Goal: Information Seeking & Learning: Learn about a topic

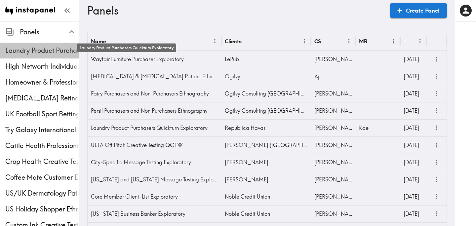
click at [41, 55] on span "Laundry Product Purchasers Quickturn Exploratory" at bounding box center [42, 50] width 74 height 9
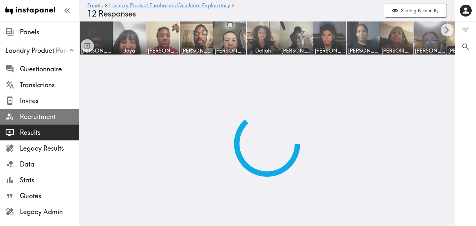
click at [44, 114] on span "Recruitment" at bounding box center [49, 116] width 59 height 9
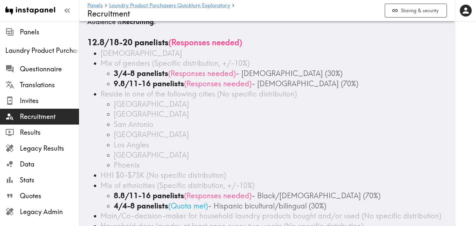
scroll to position [15, 0]
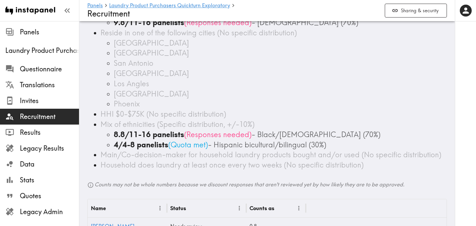
scroll to position [209, 0]
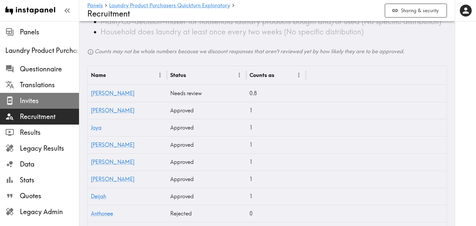
click at [65, 102] on span "Invites" at bounding box center [49, 100] width 59 height 9
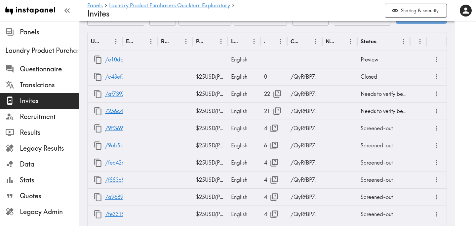
scroll to position [327, 0]
click at [275, 95] on icon "button" at bounding box center [277, 94] width 8 height 8
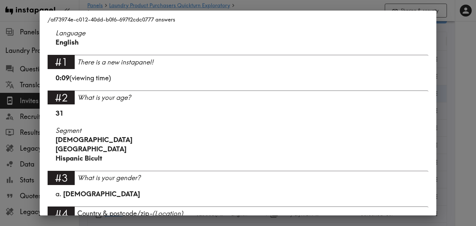
click at [450, 101] on div "/af73974e-c012-40dd-b0f6-697f2cdc0777 answers Language English #1 There is a ne…" at bounding box center [238, 113] width 476 height 226
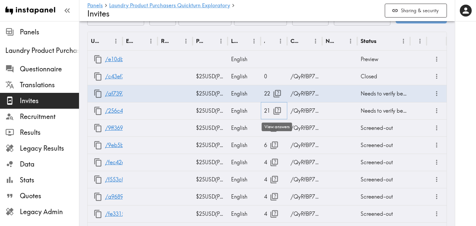
click at [270, 109] on button "button" at bounding box center [277, 111] width 14 height 14
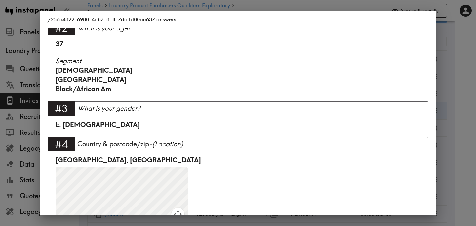
scroll to position [71, 0]
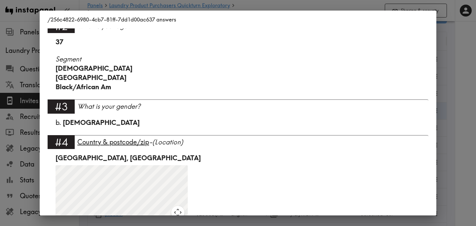
click at [463, 81] on div "/256c4822-6980-4cb7-81ff-7dd1d00ac637 answers Language English #1 There is a ne…" at bounding box center [238, 113] width 476 height 226
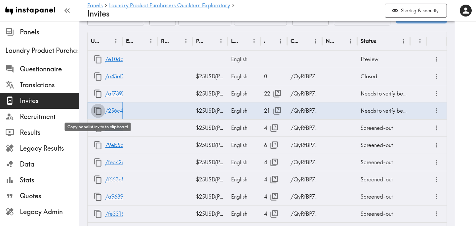
click at [96, 112] on icon "button" at bounding box center [98, 110] width 9 height 9
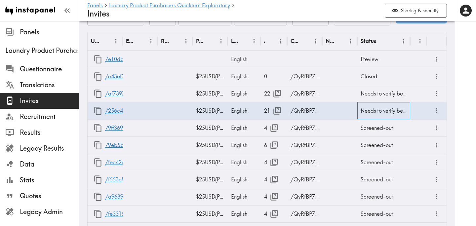
click at [380, 112] on div "Needs to verify before submit" at bounding box center [383, 110] width 53 height 17
click at [437, 112] on icon "more" at bounding box center [437, 111] width 8 height 8
click at [460, 106] on div at bounding box center [465, 113] width 21 height 226
click at [278, 115] on icon "button" at bounding box center [277, 110] width 9 height 9
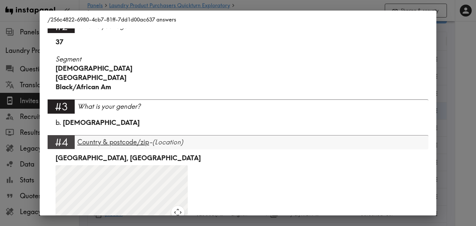
scroll to position [812, 0]
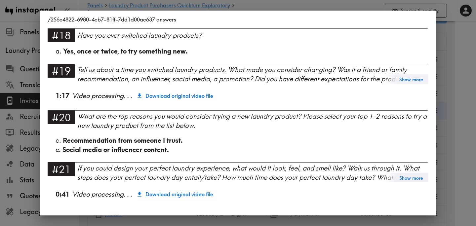
click at [454, 116] on div "/256c4822-6980-4cb7-81ff-7dd1d00ac637 answers Language English #1 There is a ne…" at bounding box center [238, 113] width 476 height 226
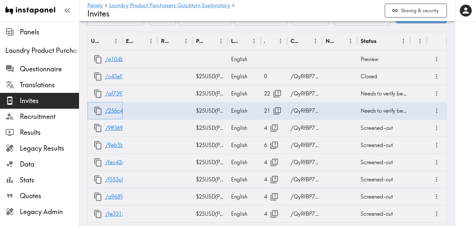
click at [98, 112] on icon "button" at bounding box center [98, 110] width 9 height 9
click at [276, 110] on icon "button" at bounding box center [277, 110] width 9 height 9
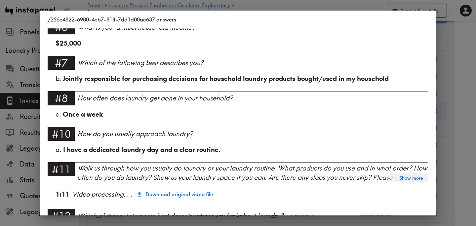
scroll to position [0, 0]
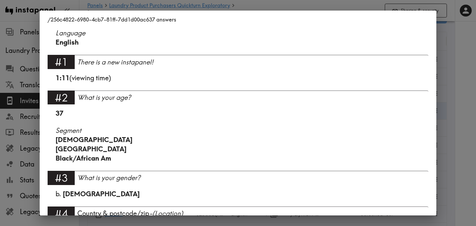
click at [458, 86] on div "/256c4822-6980-4cb7-81ff-7dd1d00ac637 answers Language English #1 There is a ne…" at bounding box center [238, 113] width 476 height 226
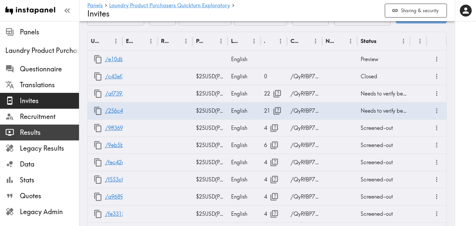
click at [47, 135] on span "Results" at bounding box center [49, 132] width 59 height 9
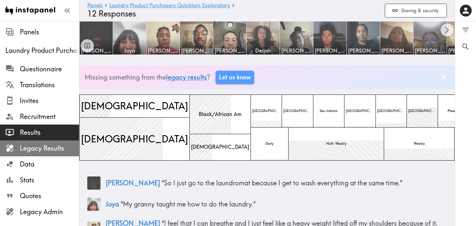
click at [46, 150] on span "Legacy Results" at bounding box center [49, 148] width 59 height 9
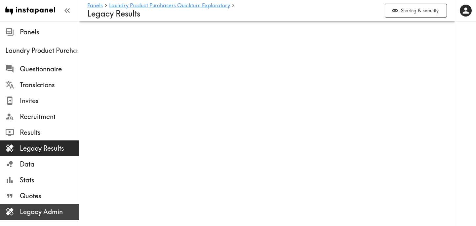
click at [51, 210] on span "Legacy Admin" at bounding box center [49, 211] width 59 height 9
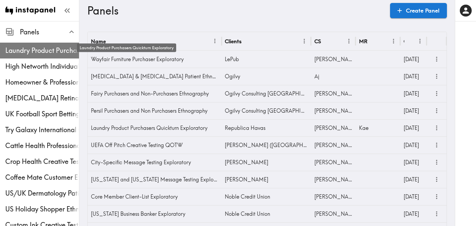
click at [46, 52] on span "Laundry Product Purchasers Quickturn Exploratory" at bounding box center [42, 50] width 74 height 9
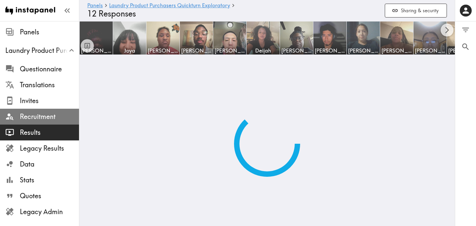
click at [47, 114] on span "Recruitment" at bounding box center [49, 116] width 59 height 9
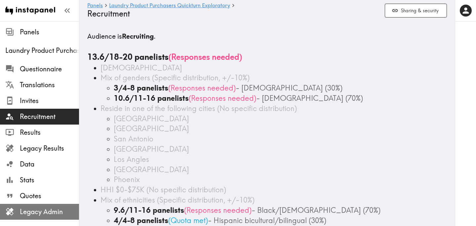
click at [58, 213] on span "Legacy Admin" at bounding box center [49, 211] width 59 height 9
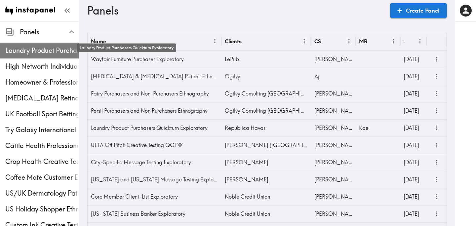
click at [39, 49] on span "Laundry Product Purchasers Quickturn Exploratory" at bounding box center [42, 50] width 74 height 9
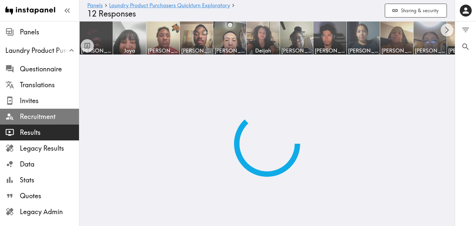
click at [49, 114] on span "Recruitment" at bounding box center [49, 116] width 59 height 9
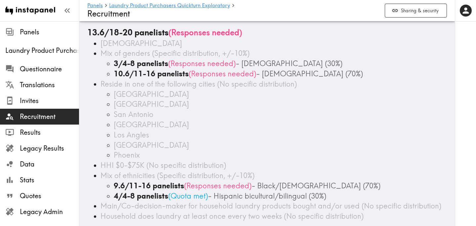
scroll to position [23, 0]
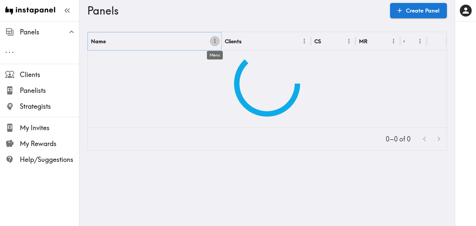
click at [216, 43] on icon "Menu" at bounding box center [215, 41] width 7 height 7
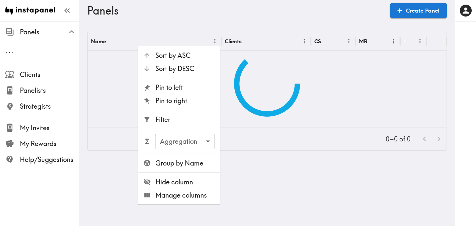
click at [185, 119] on span "Filter" at bounding box center [185, 119] width 60 height 9
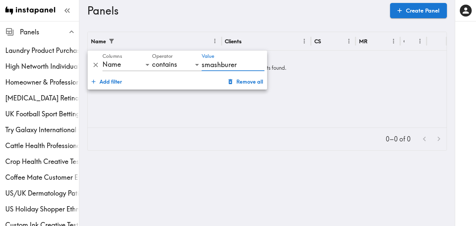
click at [230, 66] on input "smashburer" at bounding box center [233, 65] width 63 height 13
type input "smashburger"
click at [356, 93] on div "Name Clients CS MR Created Smashburger Logo Creative Testing Smash Burger Jono …" at bounding box center [267, 80] width 359 height 96
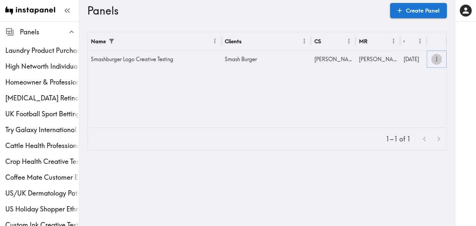
click at [435, 60] on icon "more" at bounding box center [437, 60] width 8 height 8
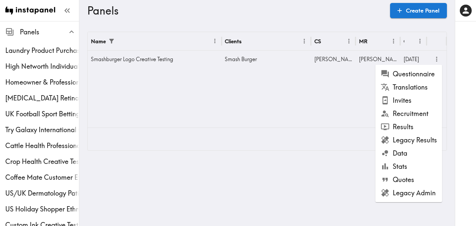
click at [413, 128] on li "Results" at bounding box center [409, 126] width 67 height 13
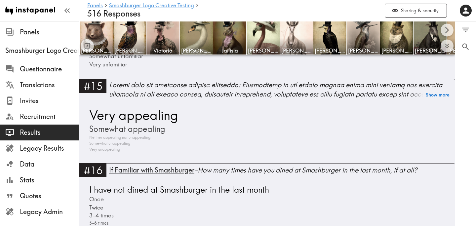
scroll to position [1610, 0]
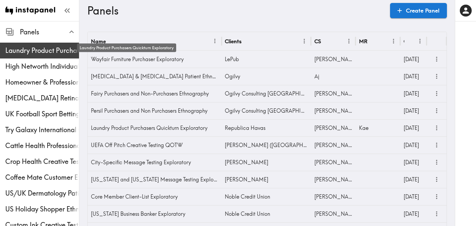
click at [50, 50] on span "Laundry Product Purchasers Quickturn Exploratory" at bounding box center [42, 50] width 74 height 9
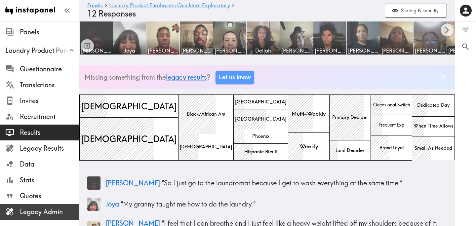
click at [50, 213] on span "Legacy Admin" at bounding box center [49, 211] width 59 height 9
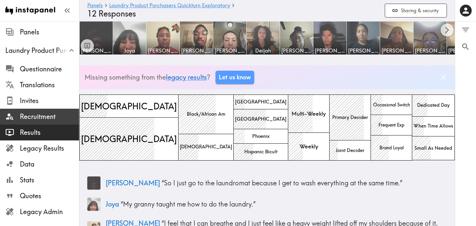
click at [33, 119] on span "Recruitment" at bounding box center [49, 116] width 59 height 9
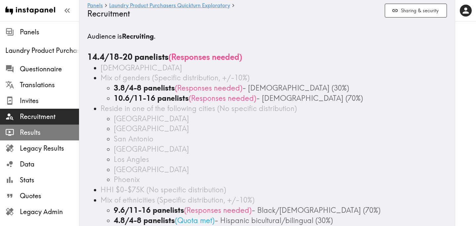
click at [55, 135] on span "Results" at bounding box center [49, 132] width 59 height 9
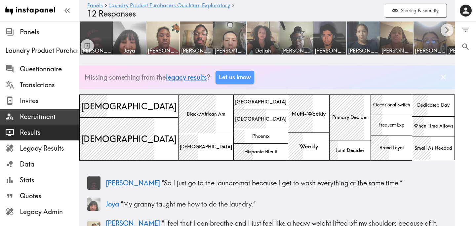
click at [53, 119] on span "Recruitment" at bounding box center [49, 116] width 59 height 9
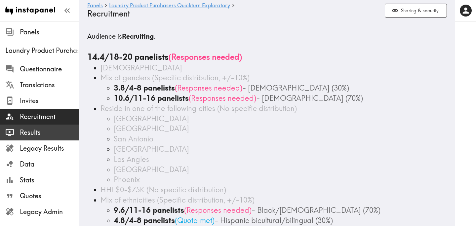
click at [58, 128] on span "Results" at bounding box center [49, 132] width 59 height 9
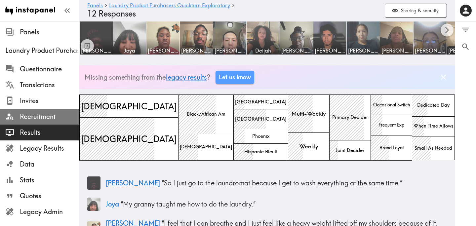
click at [58, 117] on span "Recruitment" at bounding box center [49, 116] width 59 height 9
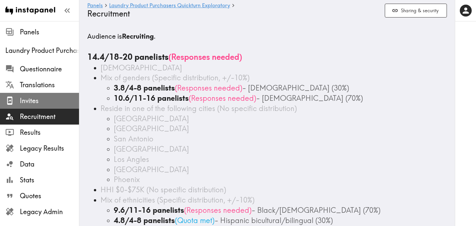
click at [57, 101] on span "Invites" at bounding box center [49, 100] width 59 height 9
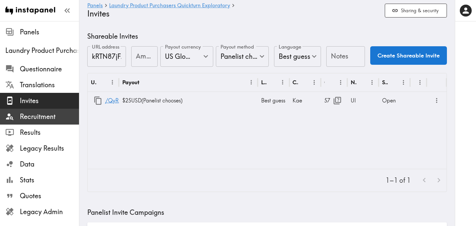
click at [53, 114] on span "Recruitment" at bounding box center [49, 116] width 59 height 9
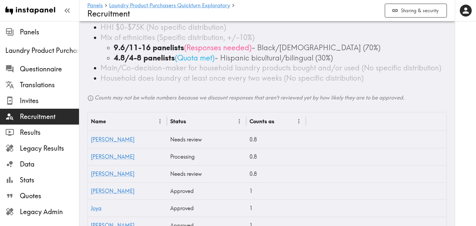
scroll to position [209, 0]
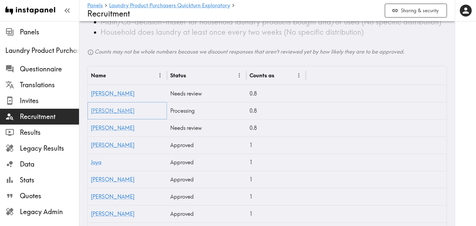
click at [97, 112] on link "Ashley" at bounding box center [113, 110] width 44 height 7
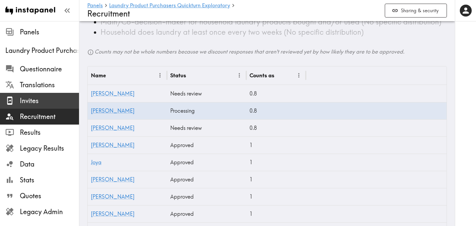
click at [30, 101] on span "Invites" at bounding box center [49, 100] width 59 height 9
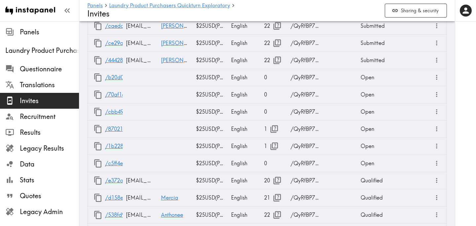
scroll to position [1182, 0]
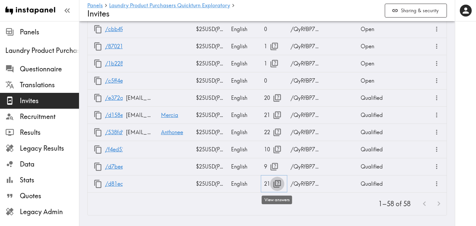
click at [281, 182] on icon "button" at bounding box center [277, 184] width 9 height 9
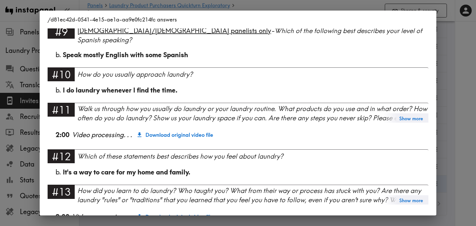
scroll to position [0, 0]
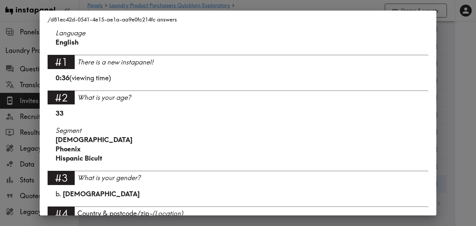
click at [463, 144] on div "/d81ec42d-0541-4e15-ae1a-aa9e0fc214fc answers Language English #1 There is a ne…" at bounding box center [238, 113] width 476 height 226
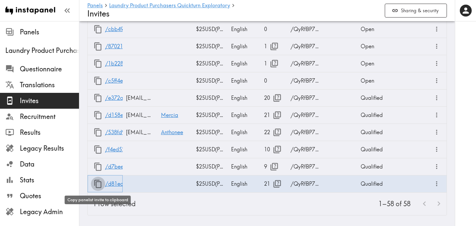
click at [95, 186] on icon "button" at bounding box center [98, 184] width 9 height 9
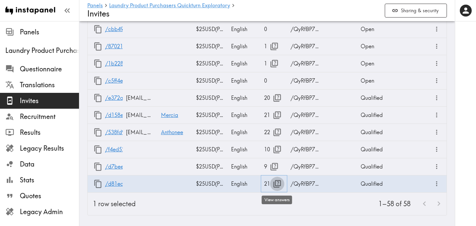
click at [277, 184] on icon "button" at bounding box center [277, 184] width 9 height 9
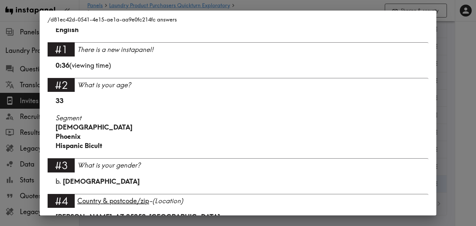
scroll to position [13, 0]
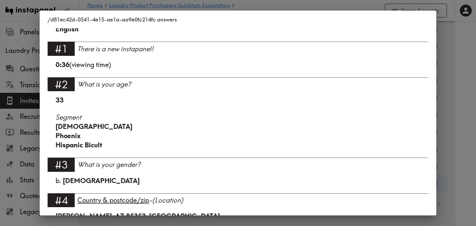
click at [465, 68] on div "/d81ec42d-0541-4e15-ae1a-aa9e0fc214fc answers Language English #1 There is a ne…" at bounding box center [238, 113] width 476 height 226
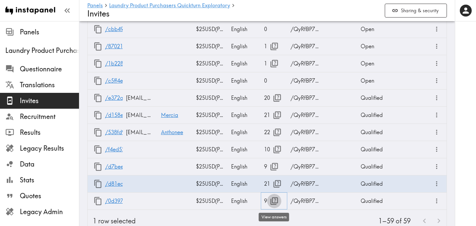
click at [274, 202] on icon "button" at bounding box center [274, 201] width 9 height 9
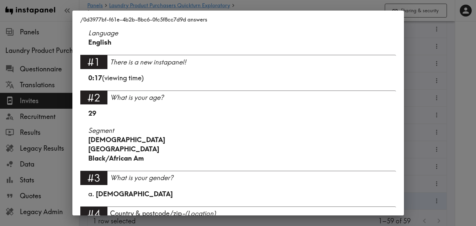
scroll to position [312, 0]
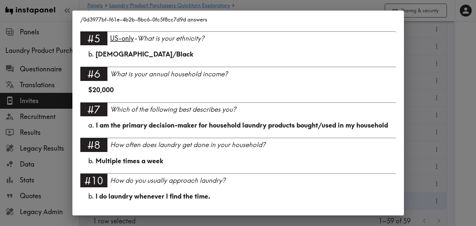
click at [448, 132] on div "/0d3977bf-f61e-4b2b-8bc6-0fc5f8cc7d9d answers Language English #1 There is a ne…" at bounding box center [238, 113] width 476 height 226
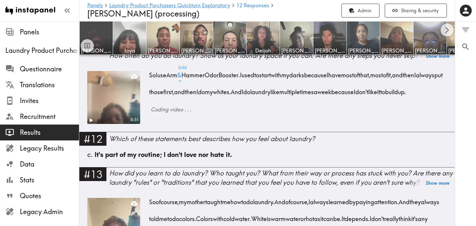
scroll to position [641, 0]
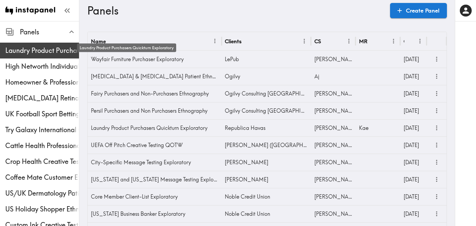
click at [47, 48] on span "Laundry Product Purchasers Quickturn Exploratory" at bounding box center [42, 50] width 74 height 9
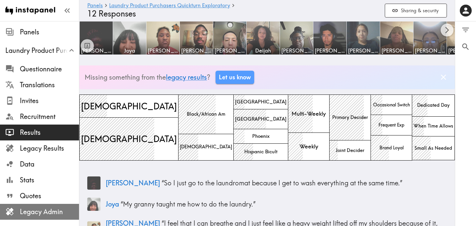
click at [42, 208] on span "Legacy Admin" at bounding box center [49, 211] width 59 height 9
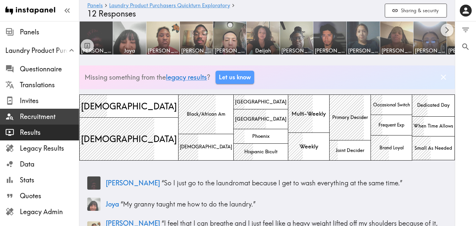
click at [56, 120] on span "Recruitment" at bounding box center [49, 116] width 59 height 9
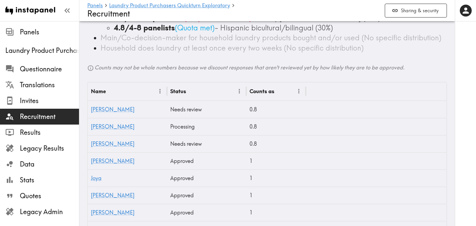
scroll to position [193, 0]
click at [101, 125] on link "Ashley" at bounding box center [113, 126] width 44 height 7
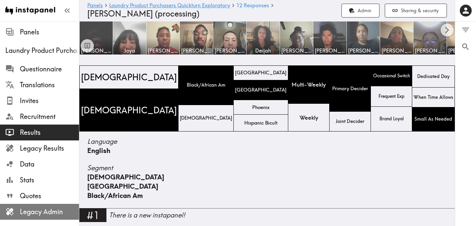
click at [41, 210] on span "Legacy Admin" at bounding box center [49, 211] width 59 height 9
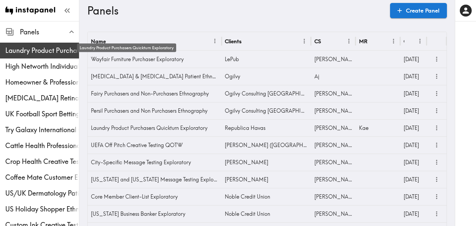
click at [46, 51] on span "Laundry Product Purchasers Quickturn Exploratory" at bounding box center [42, 50] width 74 height 9
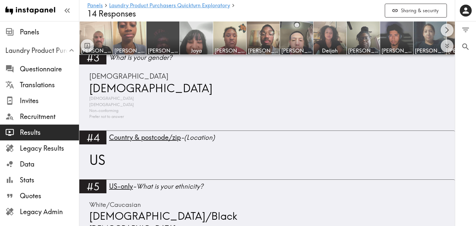
scroll to position [584, 0]
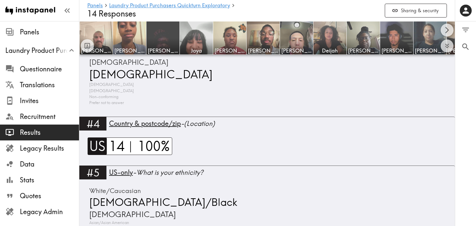
click at [101, 150] on span "US" at bounding box center [97, 147] width 18 height 18
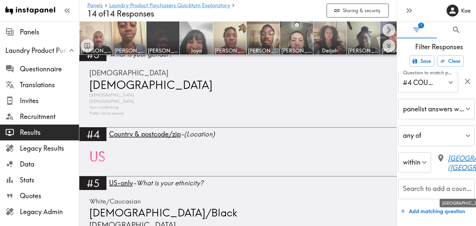
scroll to position [22, 0]
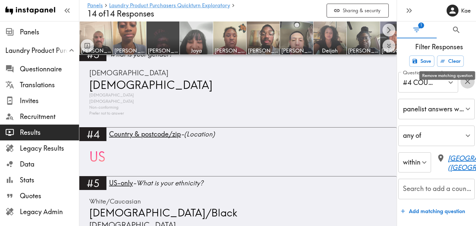
click at [468, 79] on icon "button" at bounding box center [467, 81] width 5 height 5
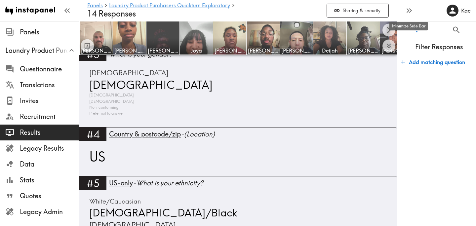
click at [410, 11] on icon "button" at bounding box center [410, 10] width 3 height 5
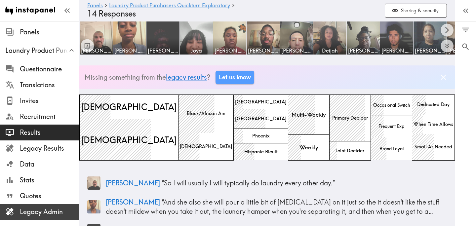
click at [68, 208] on span "Legacy Admin" at bounding box center [49, 211] width 59 height 9
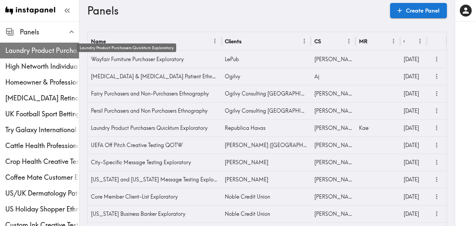
click at [70, 51] on span "Laundry Product Purchasers Quickturn Exploratory" at bounding box center [42, 50] width 74 height 9
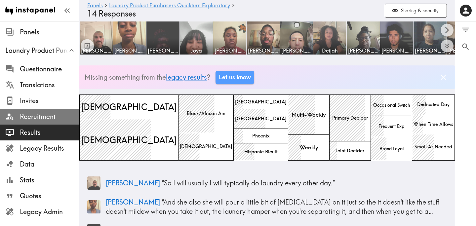
click at [56, 117] on span "Recruitment" at bounding box center [49, 116] width 59 height 9
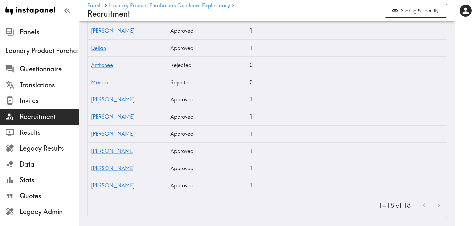
scroll to position [410, 0]
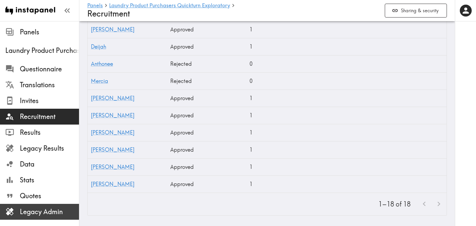
click at [58, 216] on span "Legacy Admin" at bounding box center [49, 211] width 59 height 9
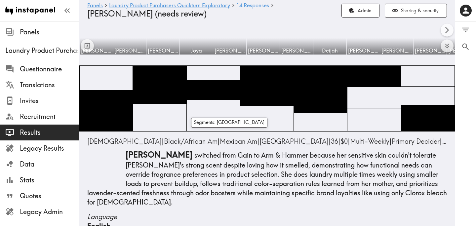
scroll to position [1385, 0]
